Goal: Information Seeking & Learning: Check status

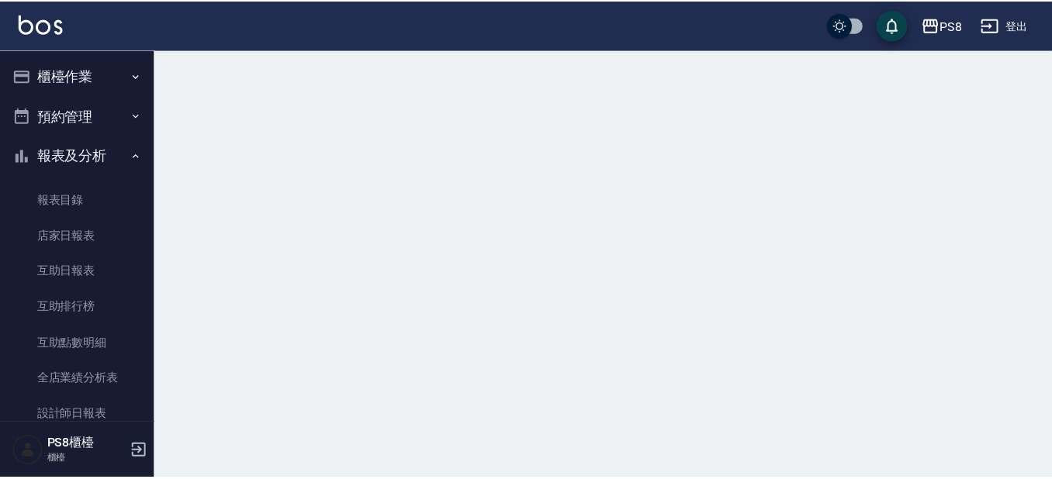
scroll to position [375, 0]
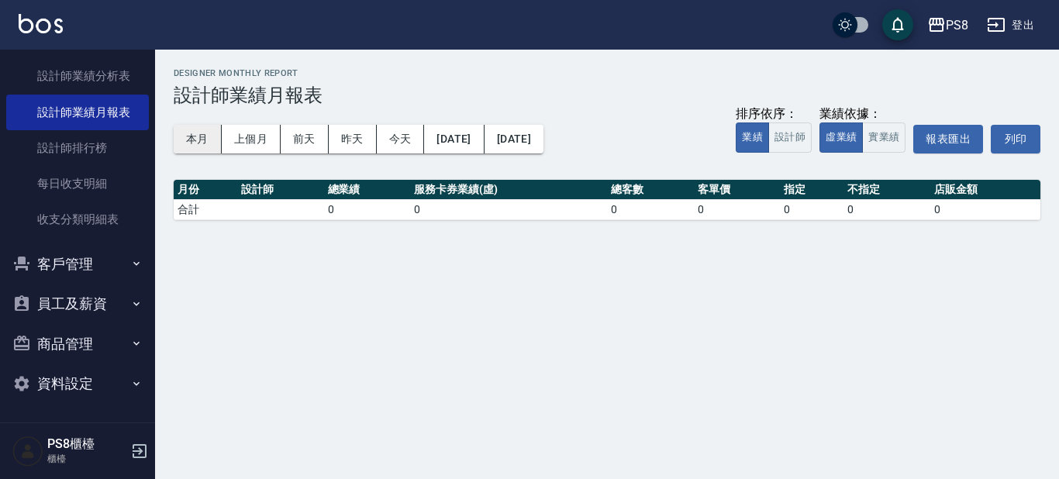
click at [194, 131] on button "本月" at bounding box center [198, 139] width 48 height 29
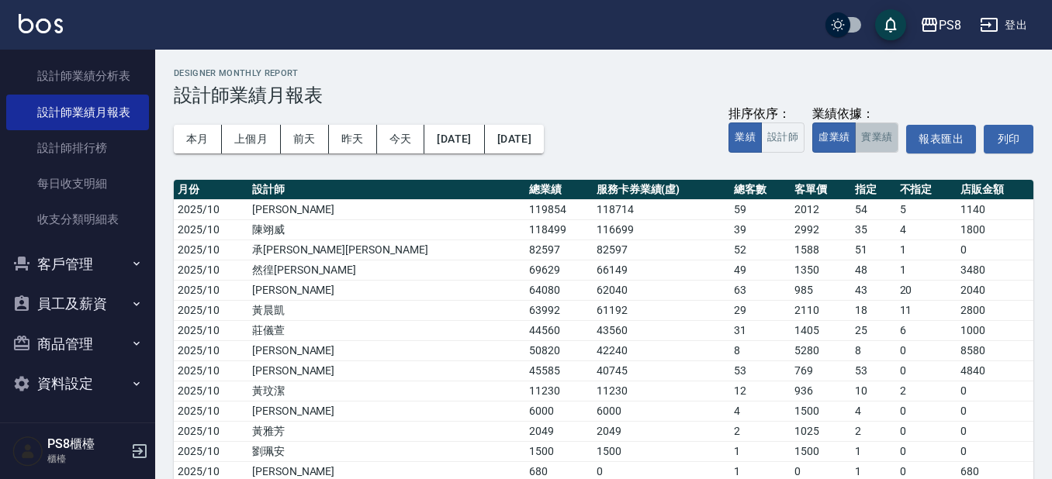
click at [876, 143] on button "實業績" at bounding box center [876, 138] width 43 height 30
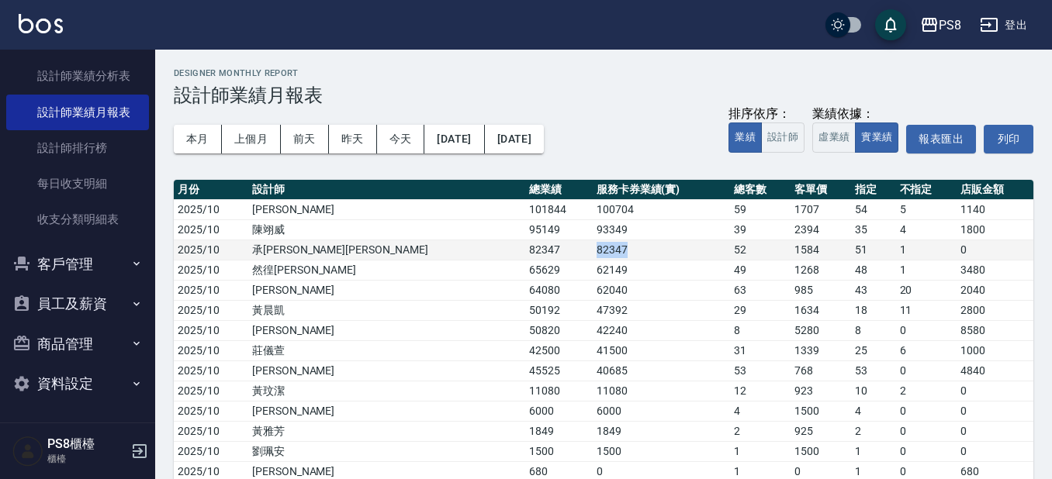
drag, startPoint x: 441, startPoint y: 254, endPoint x: 524, endPoint y: 244, distance: 82.8
click at [524, 244] on tr "2025/10 承[PERSON_NAME]蔡 82347 82347 52 1584 51 1 0" at bounding box center [603, 250] width 859 height 20
click at [593, 244] on td "82347" at bounding box center [661, 250] width 137 height 20
click at [365, 140] on button "昨天" at bounding box center [353, 139] width 48 height 29
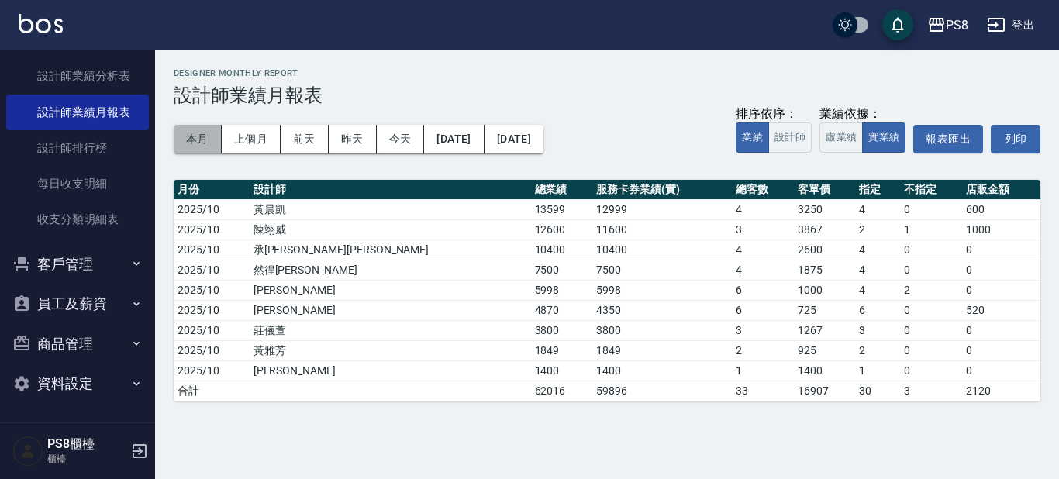
click at [212, 132] on button "本月" at bounding box center [198, 139] width 48 height 29
